Goal: Transaction & Acquisition: Download file/media

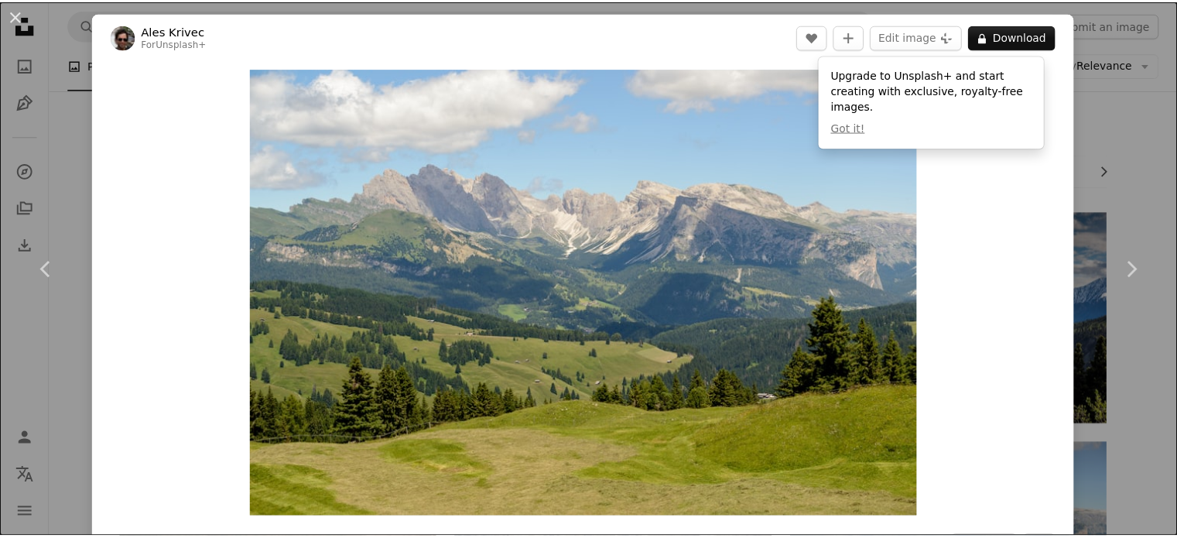
scroll to position [334, 0]
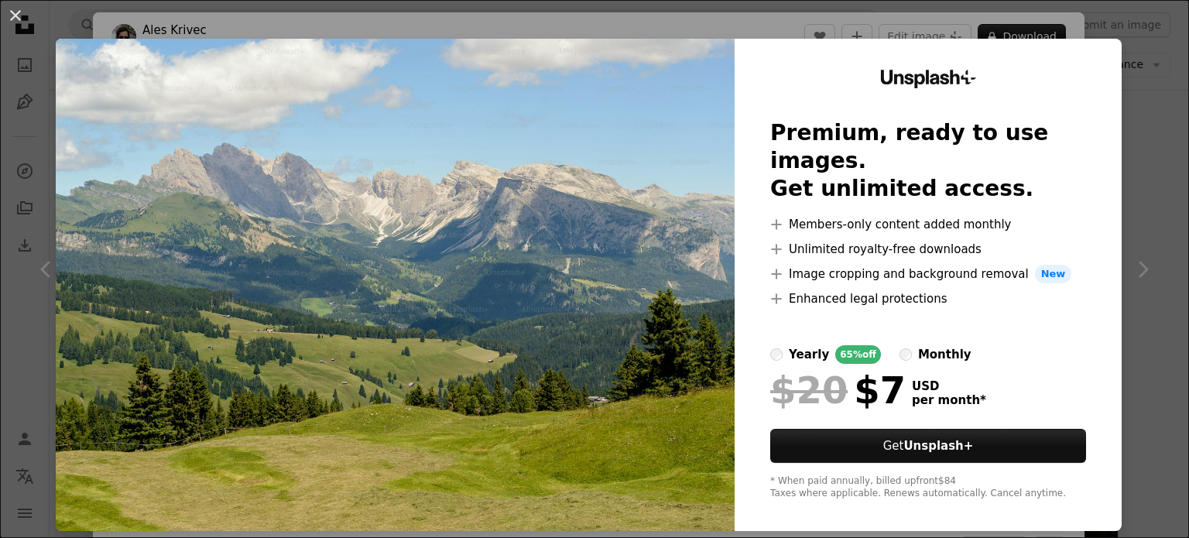
click at [527, 194] on img at bounding box center [395, 285] width 679 height 492
drag, startPoint x: 726, startPoint y: 30, endPoint x: 534, endPoint y: 99, distance: 203.9
click at [719, 30] on div "An X shape Unsplash+ Premium, ready to use images. Get unlimited access. A plus…" at bounding box center [594, 269] width 1189 height 538
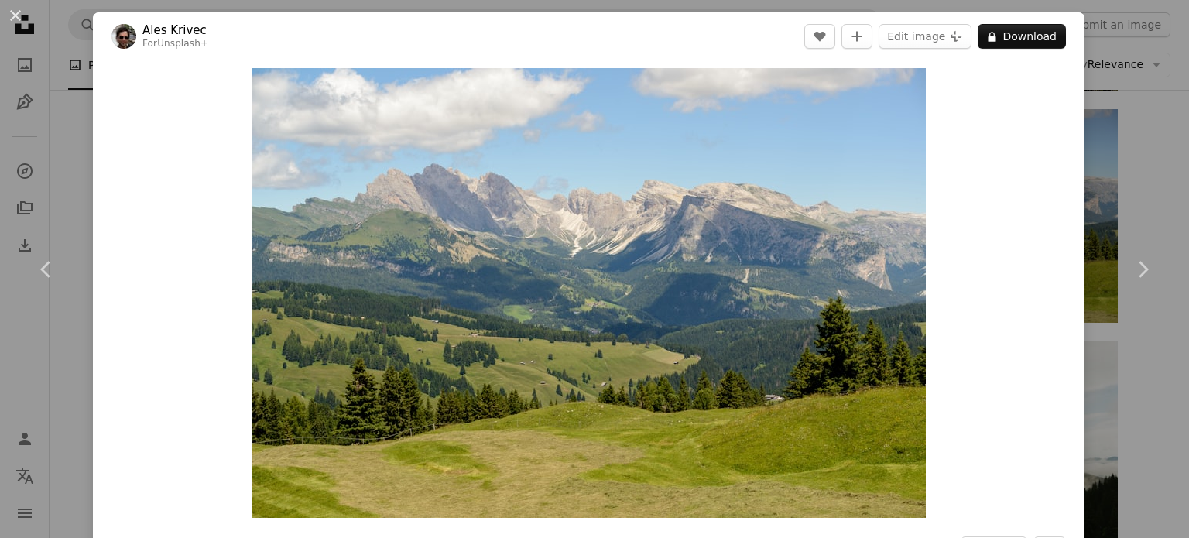
drag, startPoint x: 6, startPoint y: 10, endPoint x: 60, endPoint y: 34, distance: 58.5
click at [6, 10] on button "An X shape" at bounding box center [15, 15] width 19 height 19
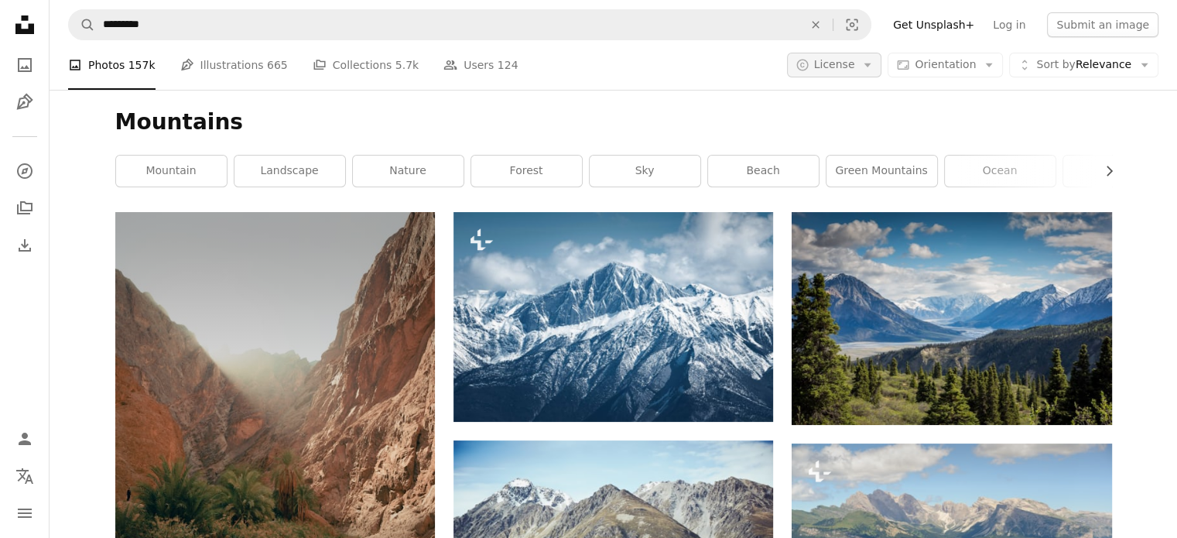
click at [853, 68] on span "License" at bounding box center [834, 64] width 41 height 12
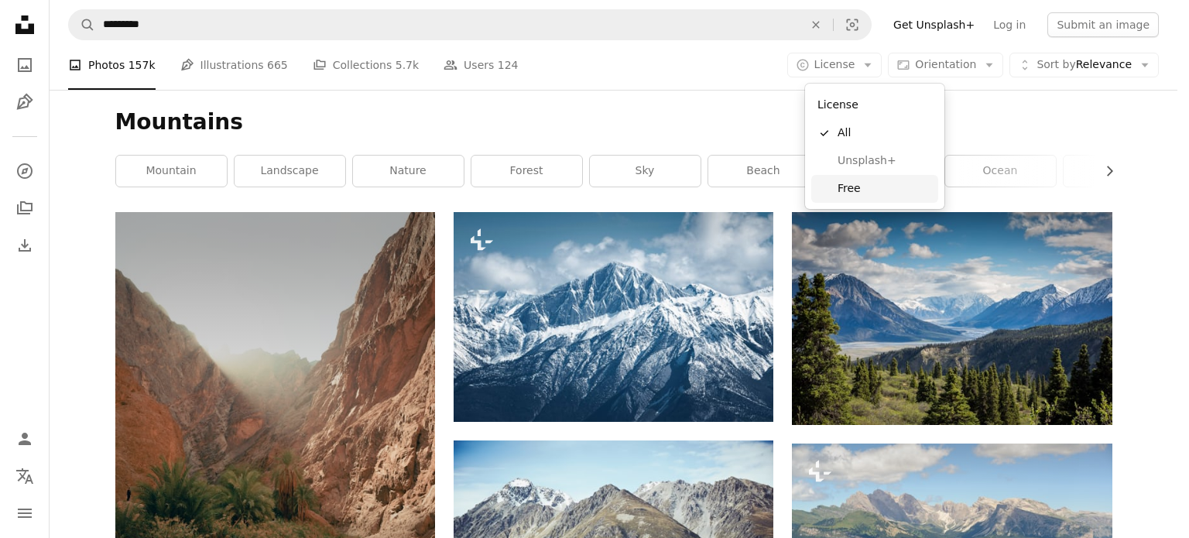
click at [874, 194] on span "Free" at bounding box center [884, 188] width 94 height 15
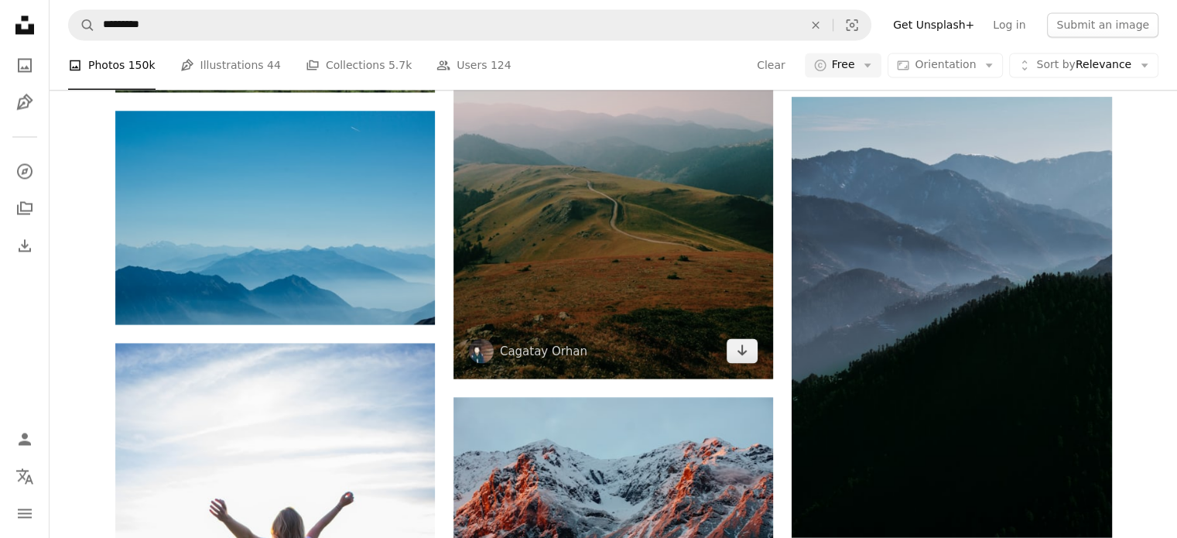
scroll to position [2708, 0]
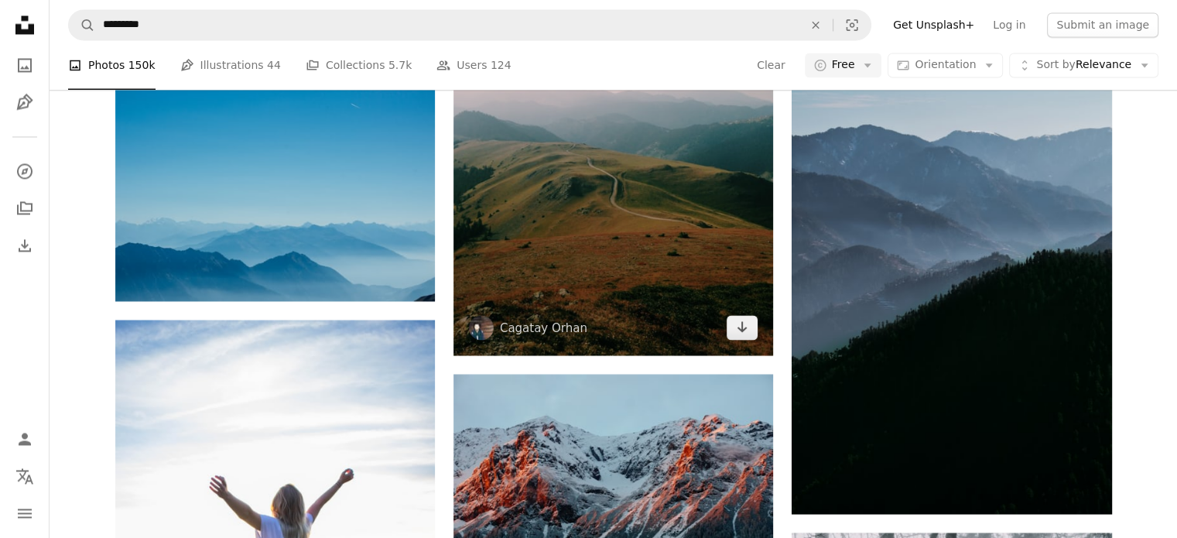
click at [577, 290] on img at bounding box center [613, 142] width 320 height 426
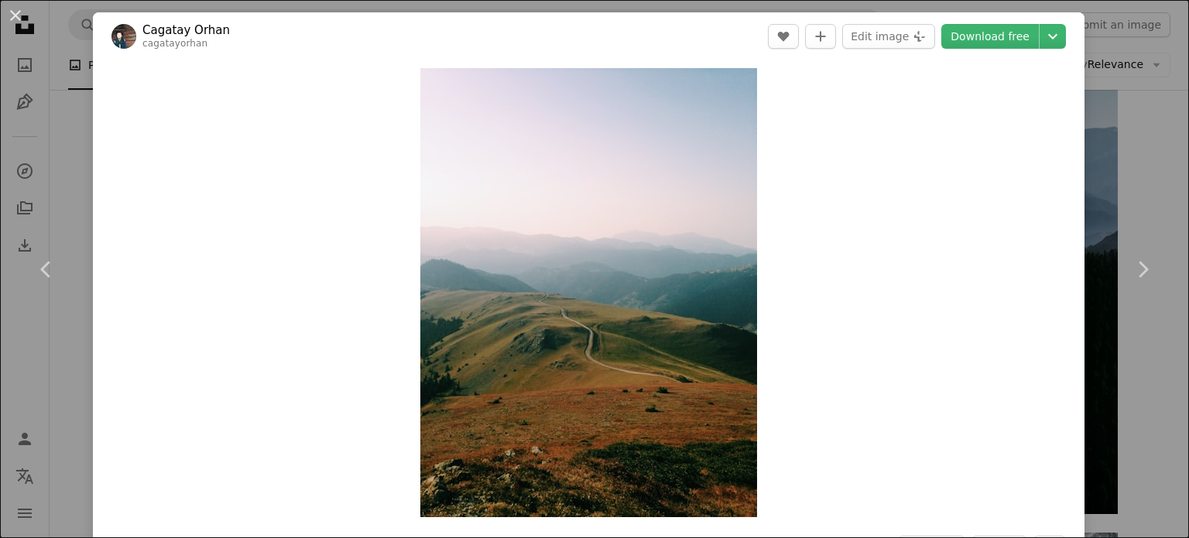
click at [57, 378] on div "An X shape Chevron left Chevron right Cagatay Orhan cagatayorhan A heart A plus…" at bounding box center [594, 269] width 1189 height 538
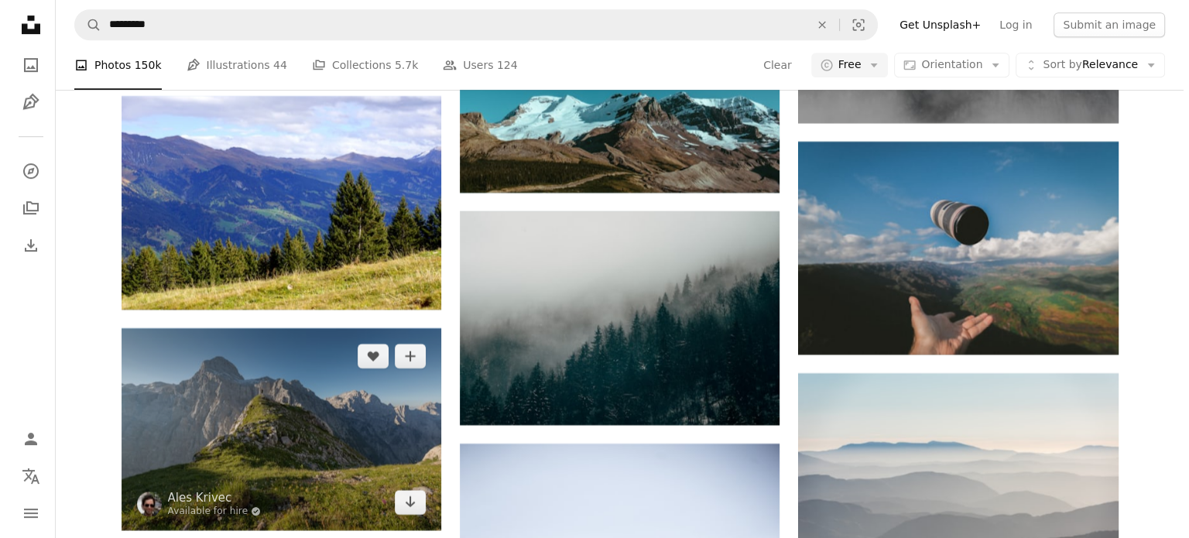
scroll to position [6655, 0]
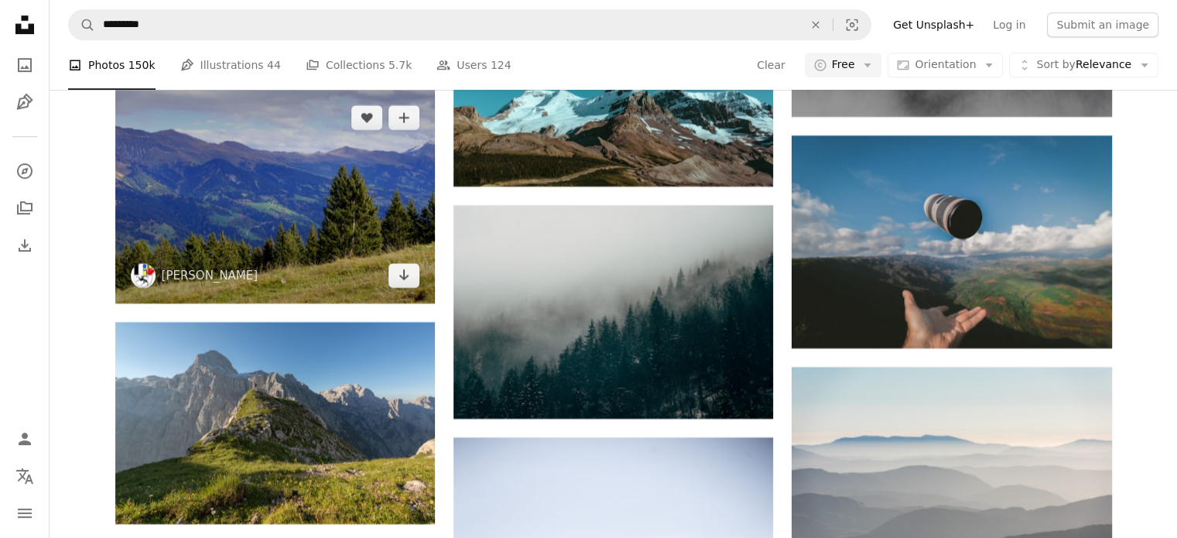
click at [279, 291] on img at bounding box center [275, 196] width 320 height 213
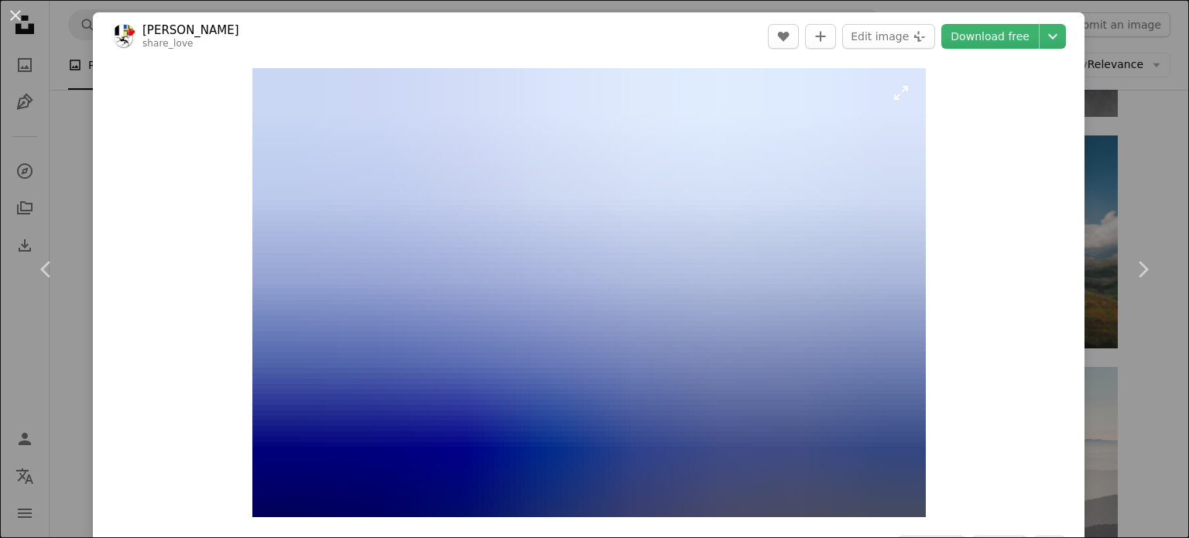
scroll to position [77, 0]
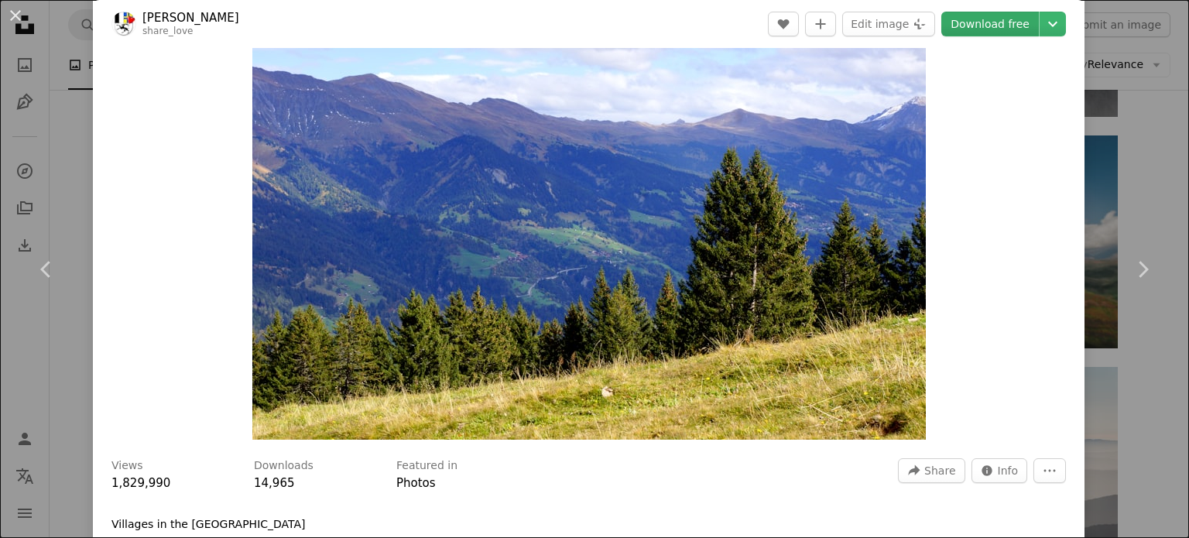
click at [977, 29] on link "Download free" at bounding box center [989, 24] width 97 height 25
